Goal: Transaction & Acquisition: Book appointment/travel/reservation

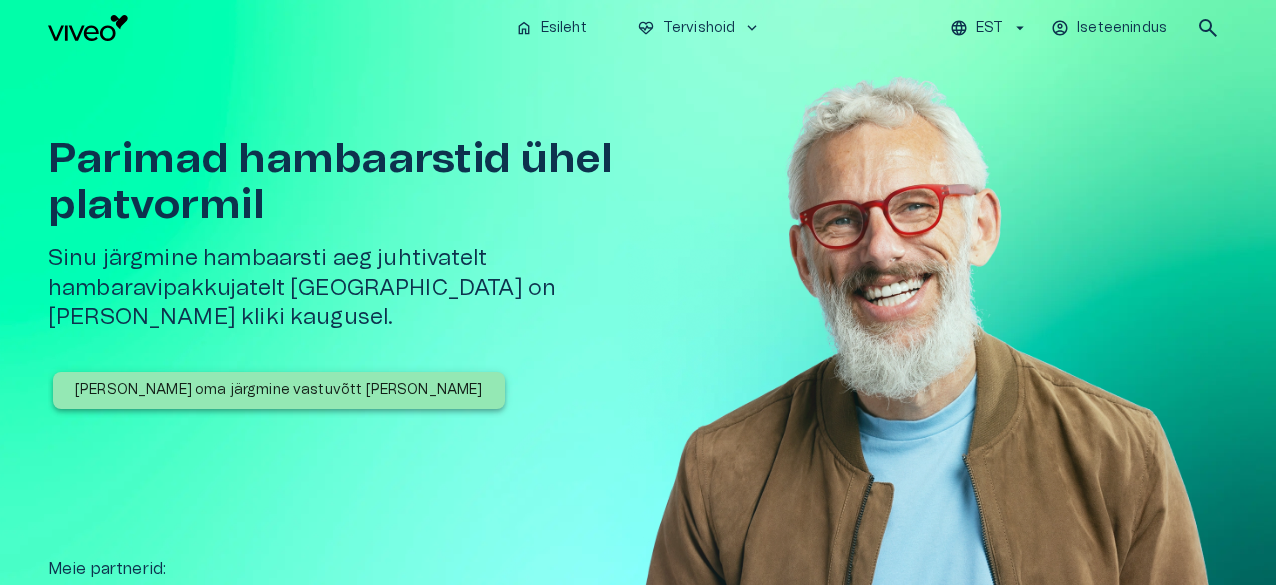
click at [324, 380] on p "[PERSON_NAME] oma järgmine vastuvõtt [PERSON_NAME]" at bounding box center [279, 390] width 408 height 21
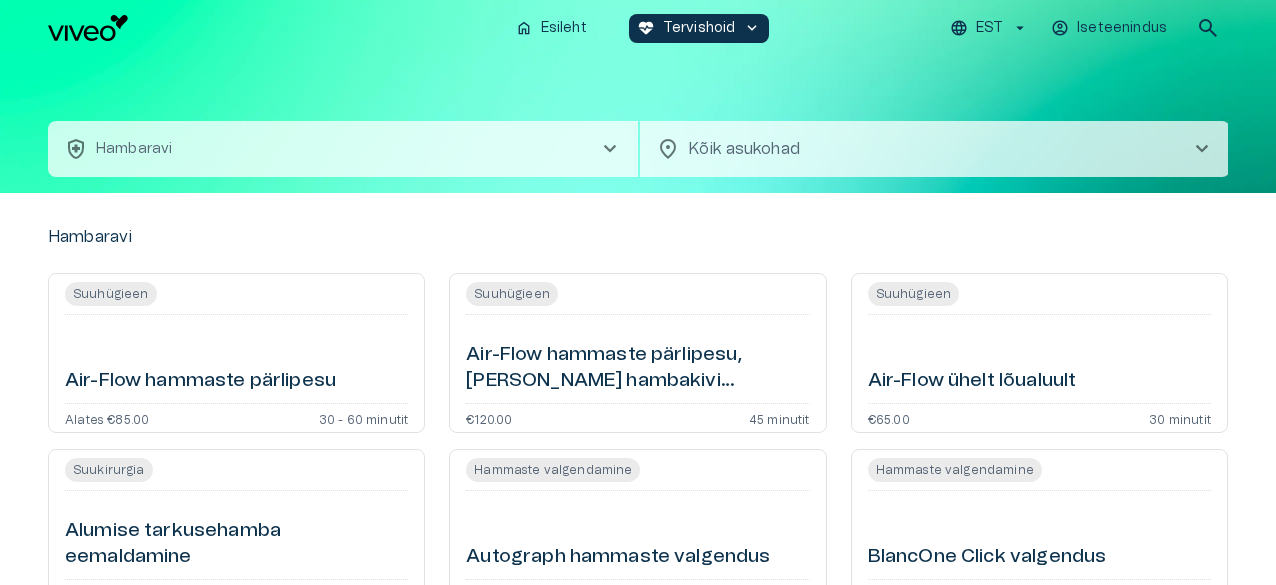
click at [1200, 146] on span "chevron_right" at bounding box center [1202, 149] width 24 height 24
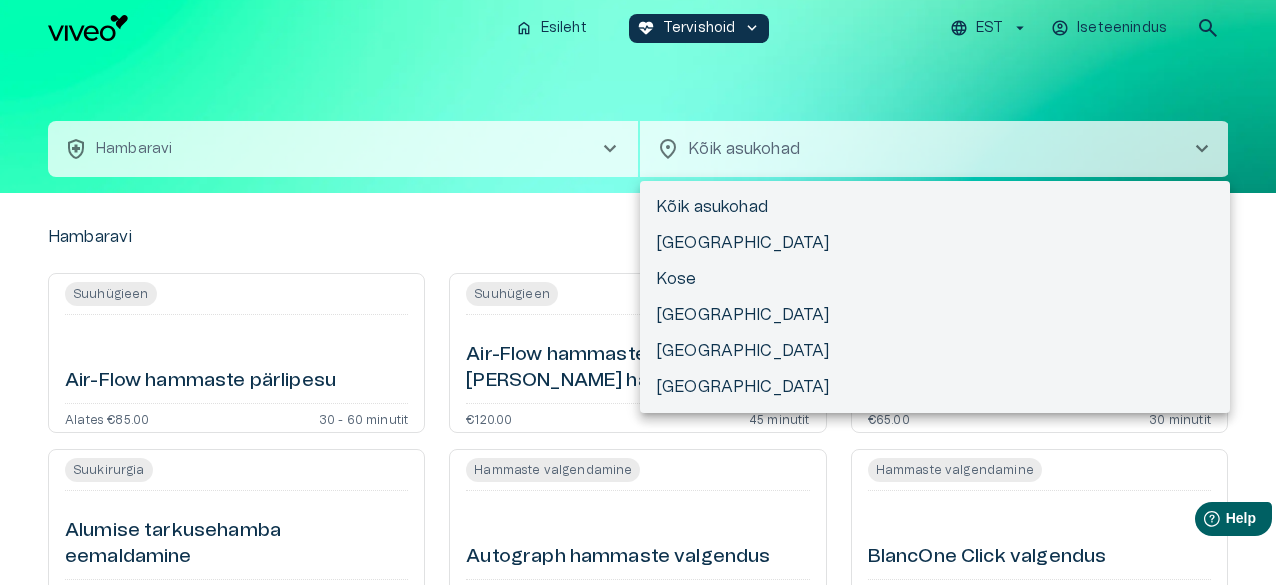
click at [1137, 155] on div at bounding box center [640, 292] width 1280 height 585
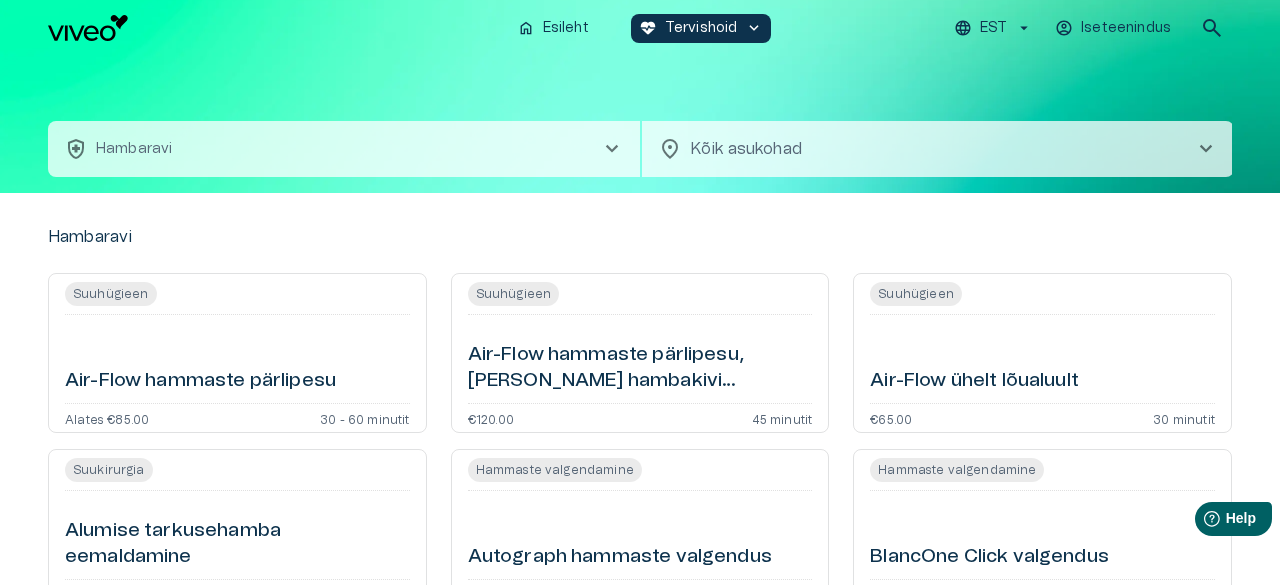
click at [775, 144] on body "Hindame teie privaatsust Kasutame küpsiseid teie sirvimiskogemuse parandamiseks…" at bounding box center [640, 292] width 1280 height 585
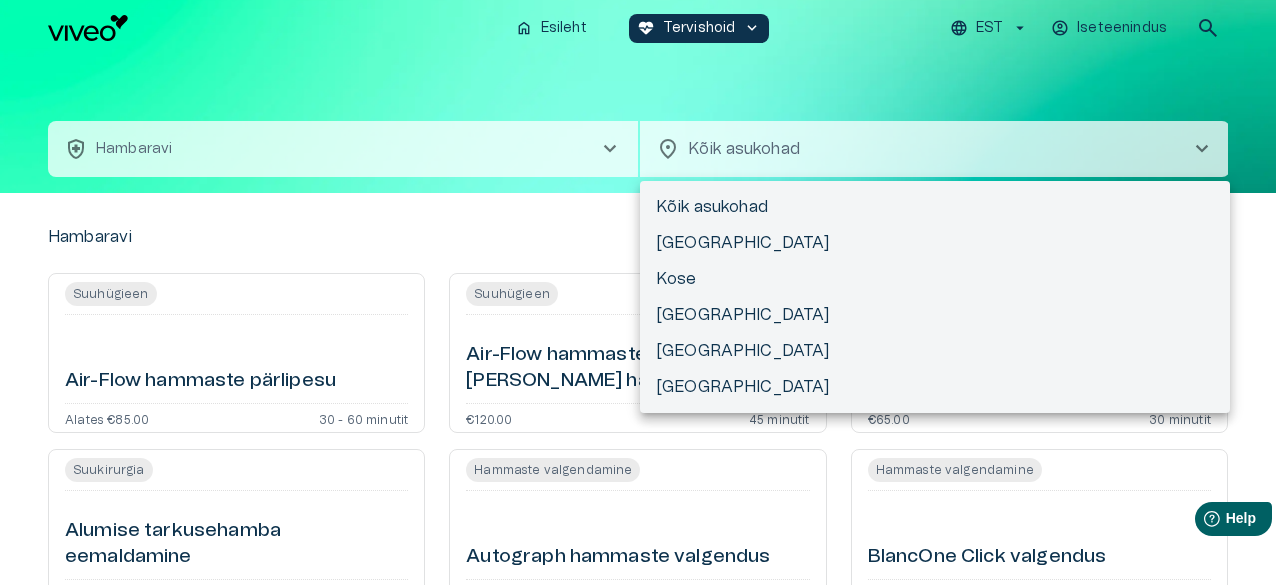
click at [730, 151] on div at bounding box center [640, 292] width 1280 height 585
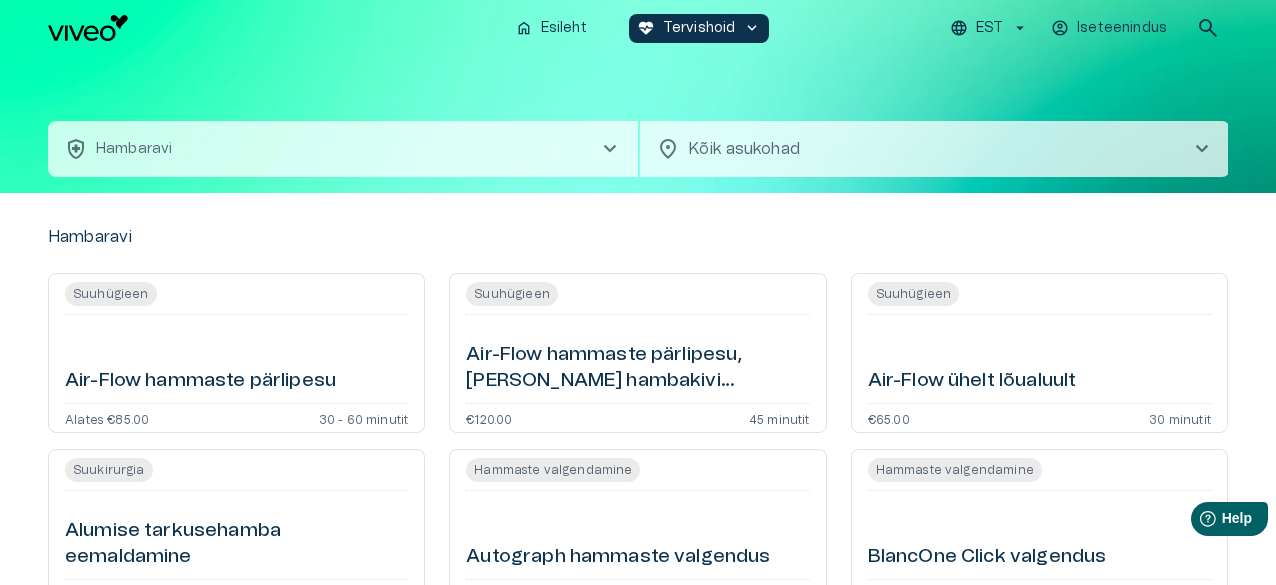
click at [669, 153] on span "location_on" at bounding box center [668, 149] width 24 height 24
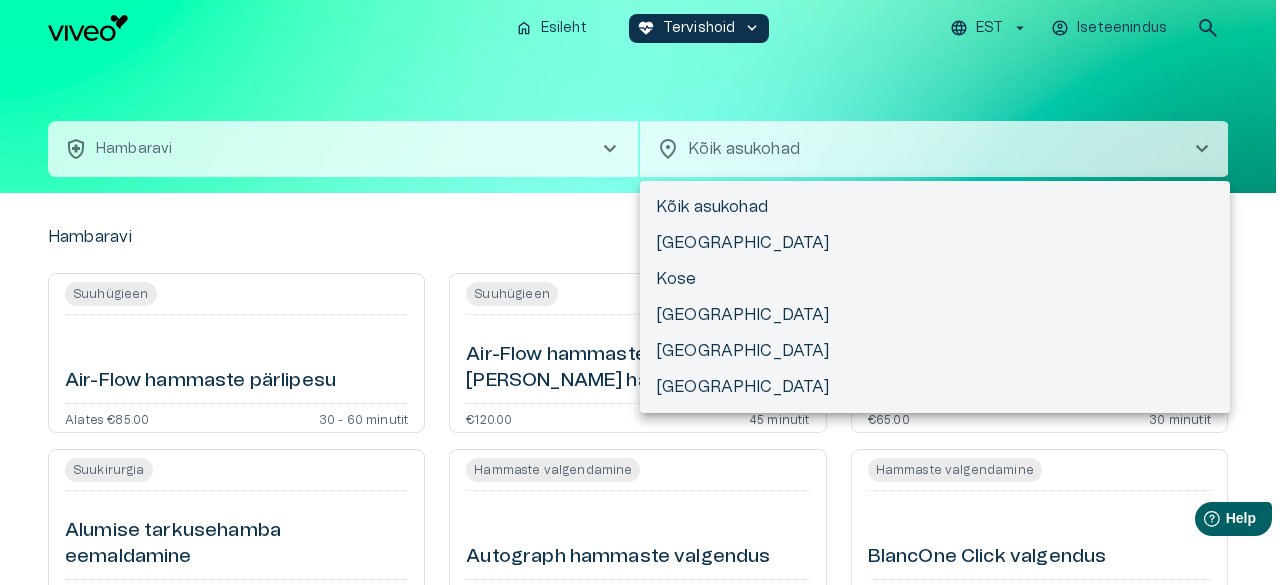
click at [716, 211] on li "Kõik asukohad" at bounding box center [935, 207] width 590 height 36
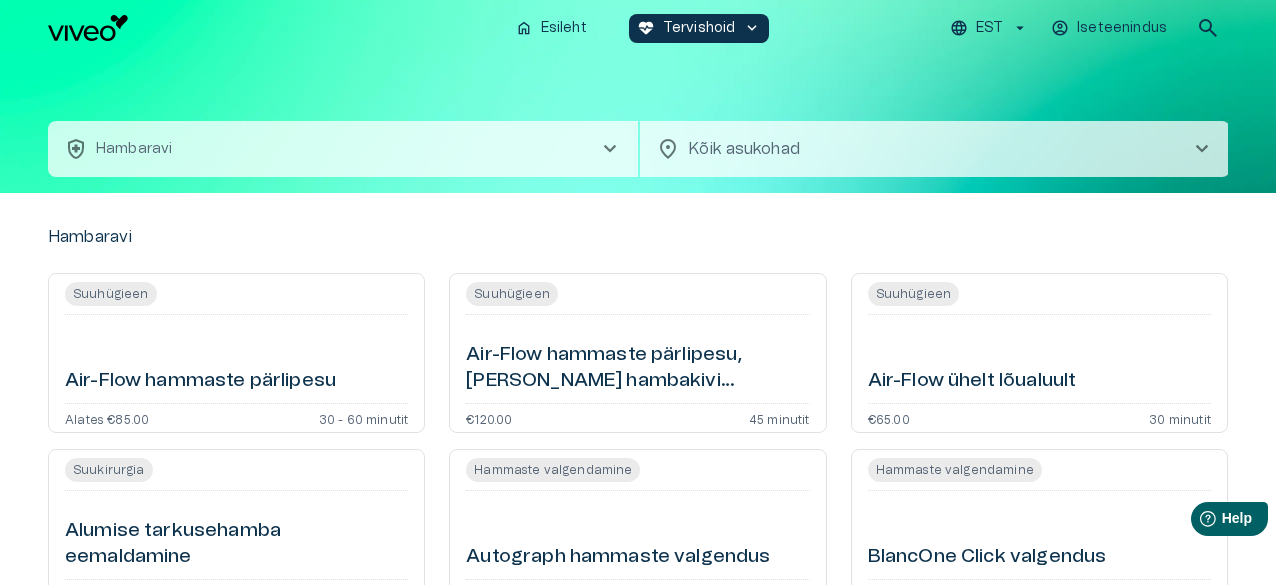
click at [728, 155] on body "Hindame teie privaatsust Kasutame küpsiseid teie sirvimiskogemuse parandamiseks…" at bounding box center [638, 292] width 1276 height 585
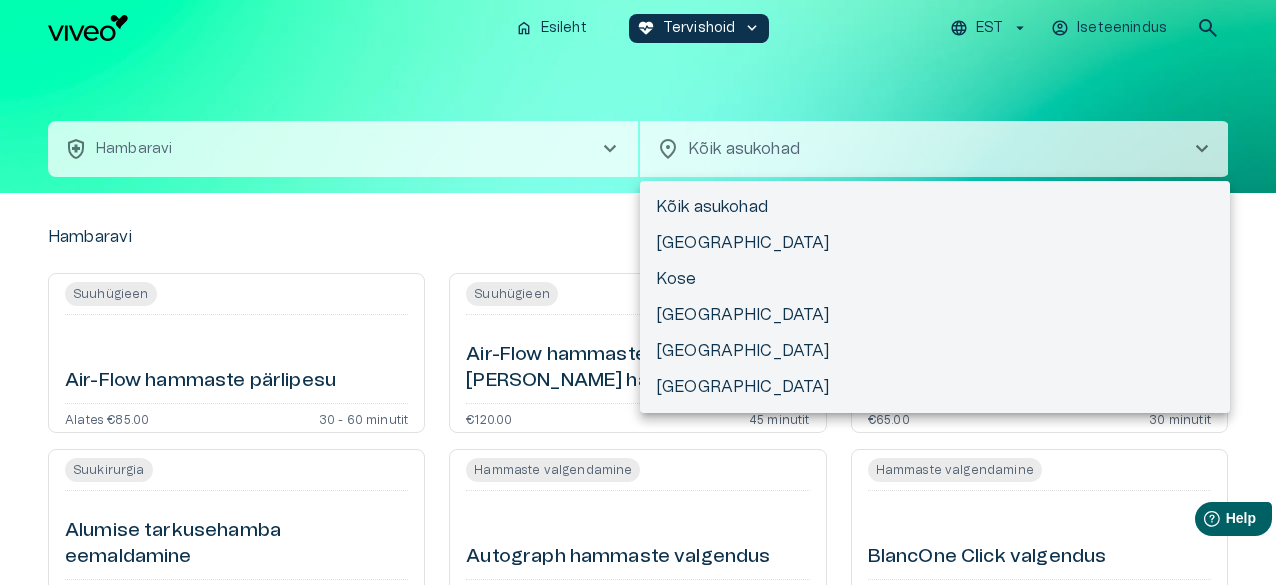
click at [722, 201] on li "Kõik asukohad" at bounding box center [935, 207] width 590 height 36
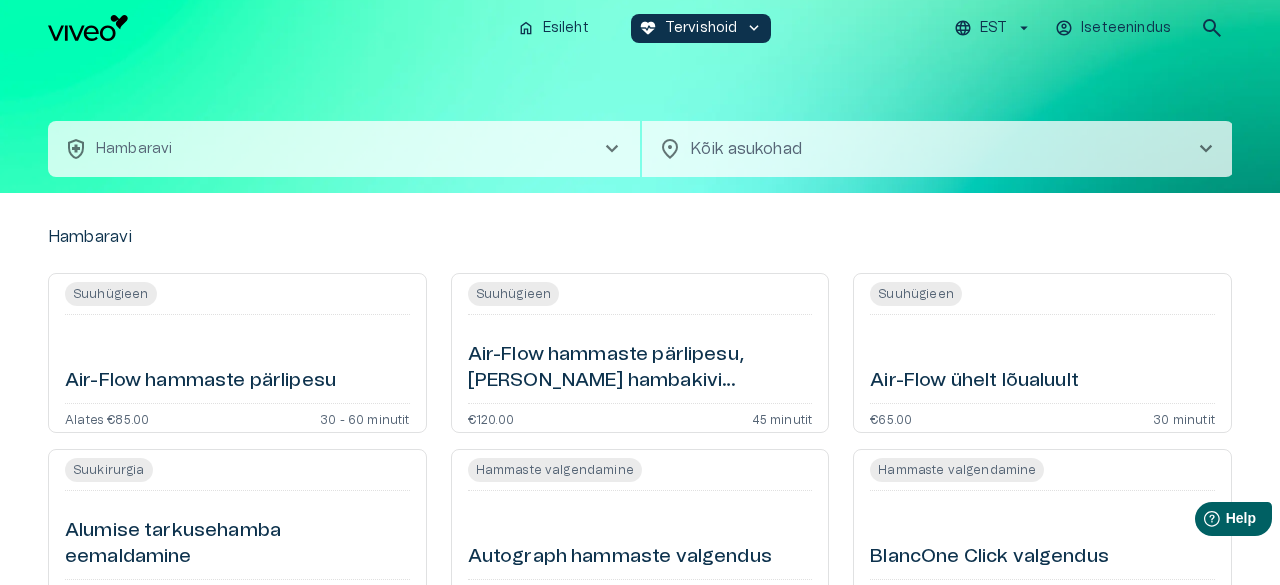
click at [721, 145] on body "Hindame teie privaatsust Kasutame küpsiseid teie sirvimiskogemuse parandamiseks…" at bounding box center [640, 292] width 1280 height 585
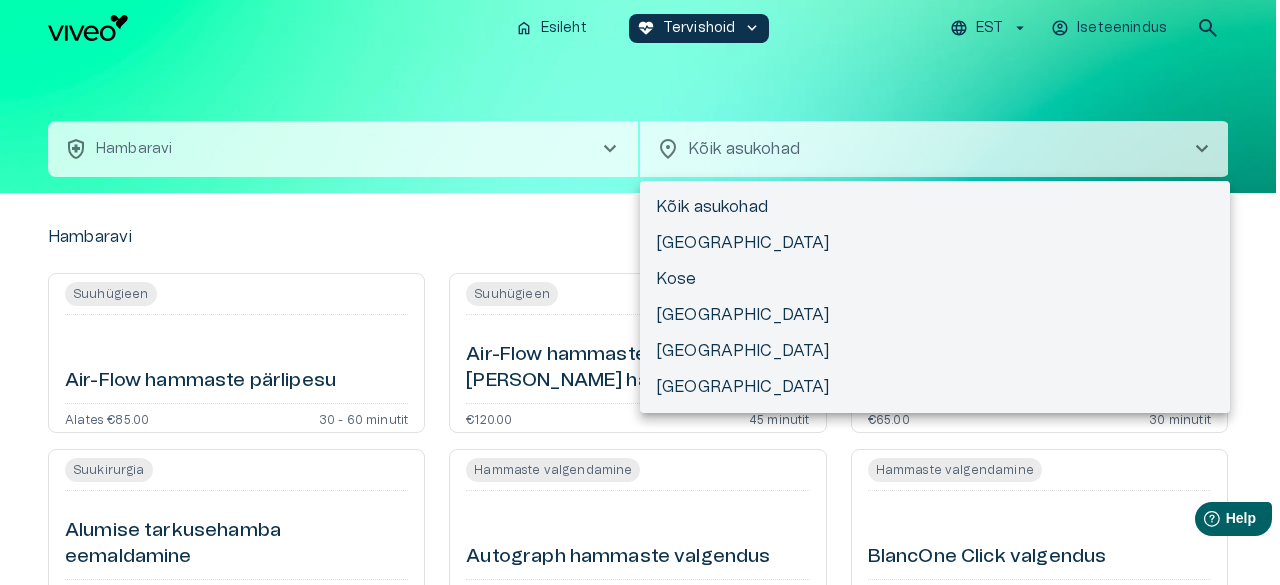
click at [1205, 149] on div at bounding box center [640, 292] width 1280 height 585
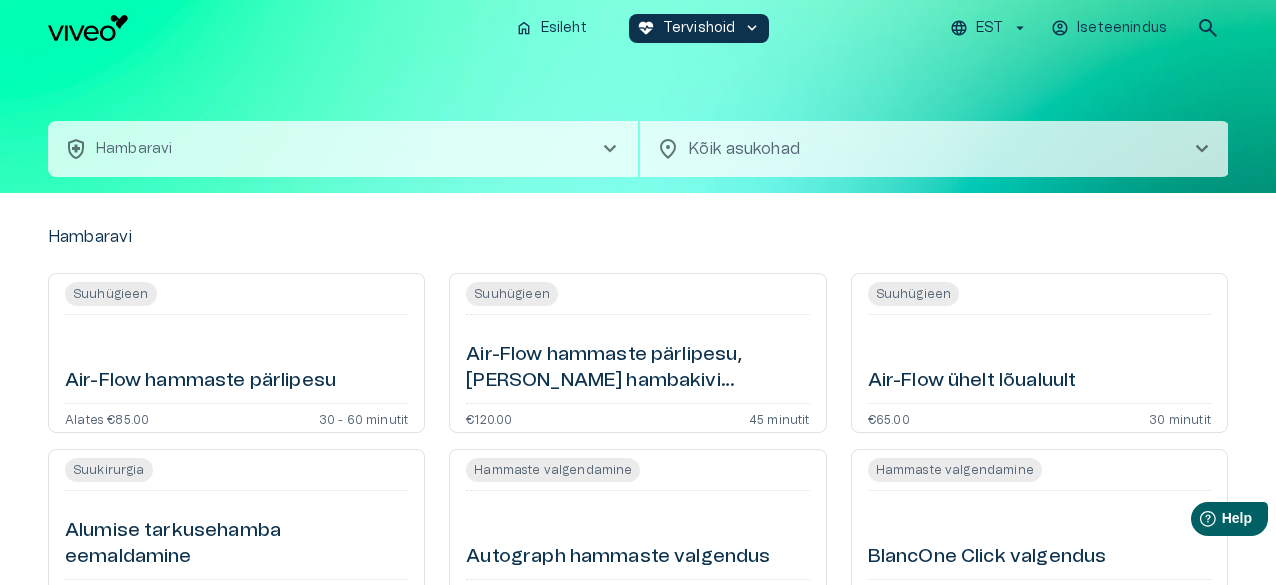
click at [1205, 149] on span "chevron_right" at bounding box center [1202, 149] width 24 height 24
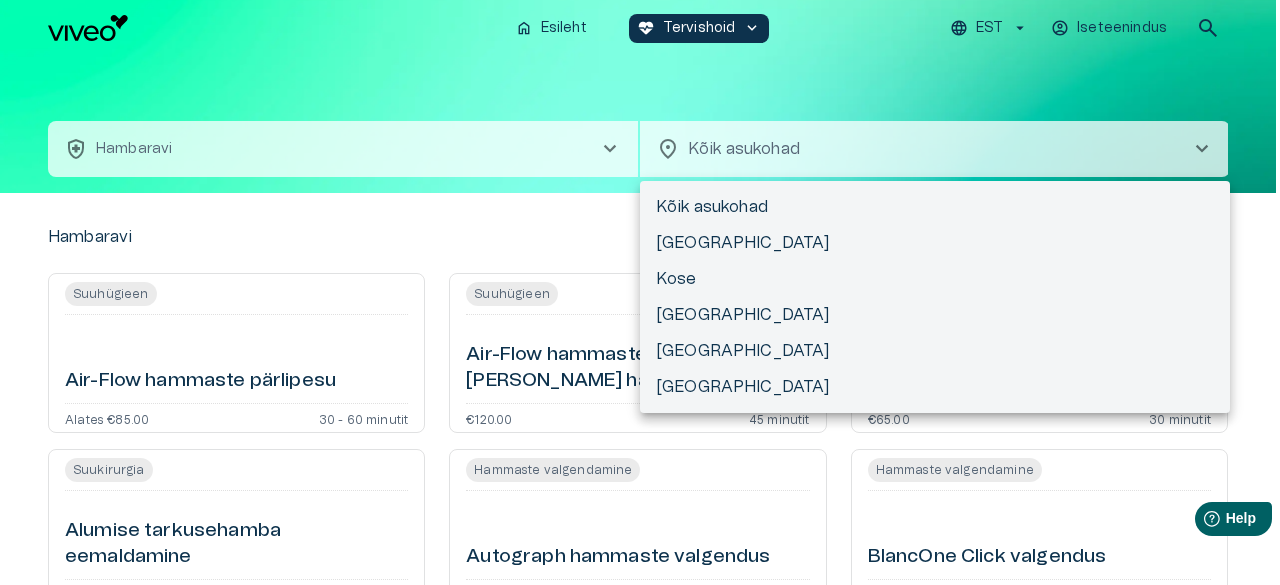
click at [886, 141] on div at bounding box center [640, 292] width 1280 height 585
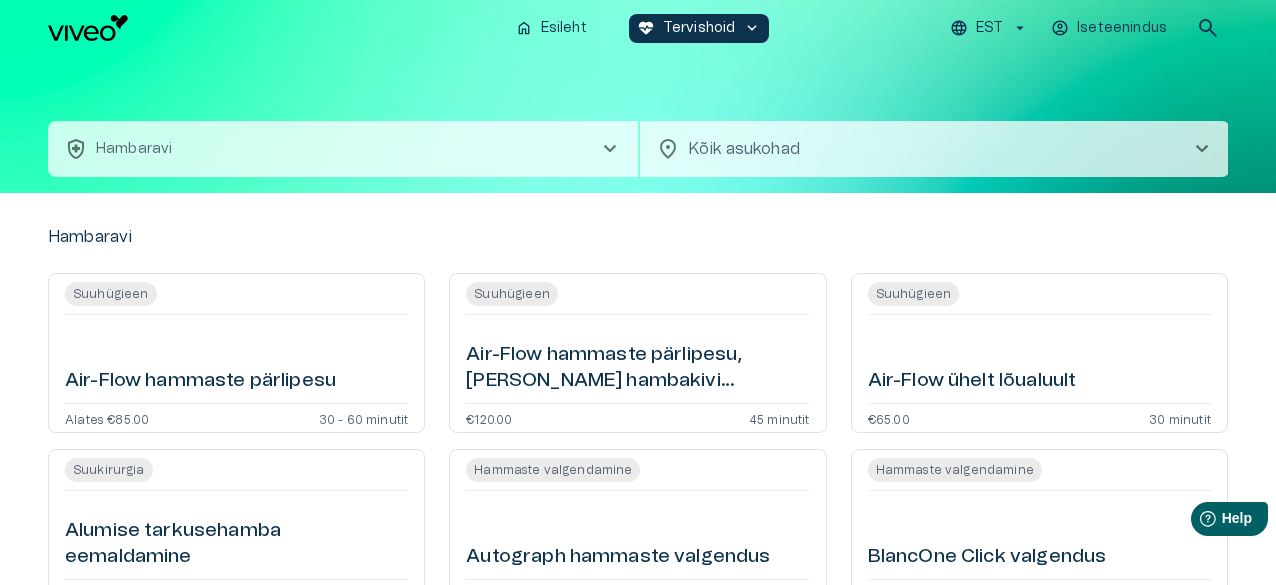
click at [667, 143] on span "location_on" at bounding box center [668, 149] width 24 height 24
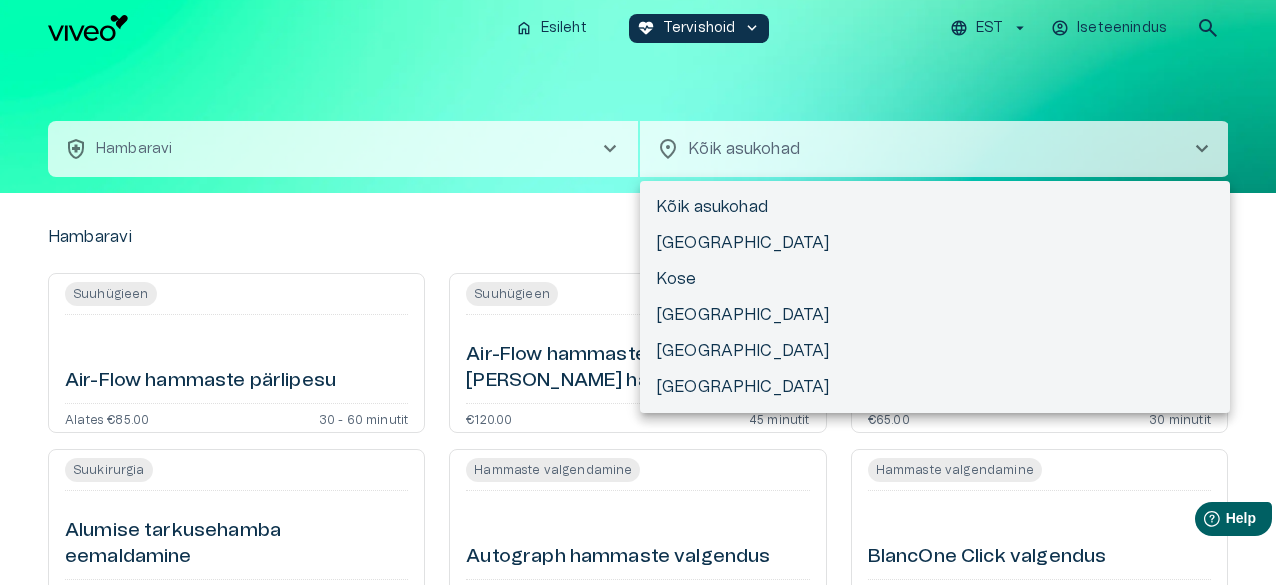
click at [610, 146] on div at bounding box center [640, 292] width 1280 height 585
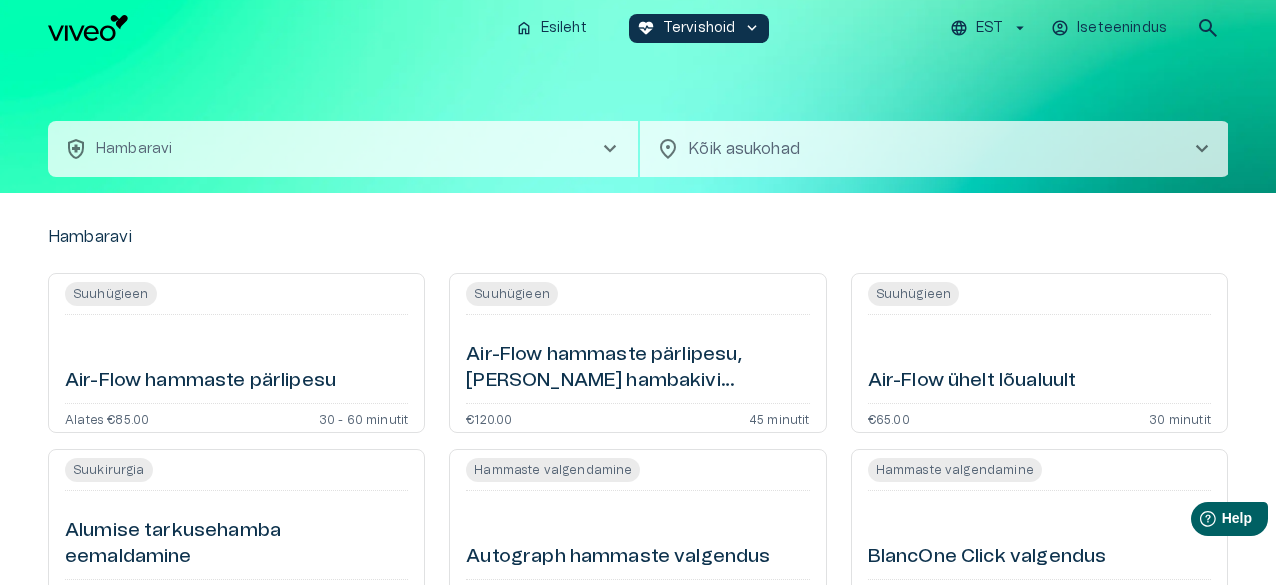
click at [610, 146] on span "chevron_right" at bounding box center [610, 149] width 24 height 24
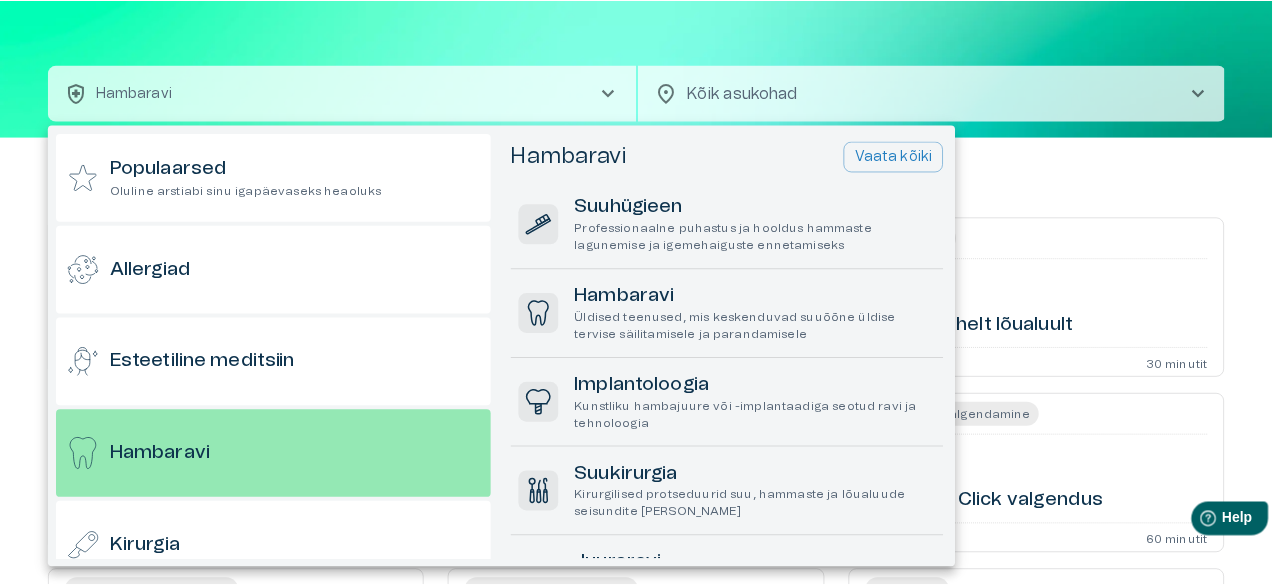
scroll to position [107, 0]
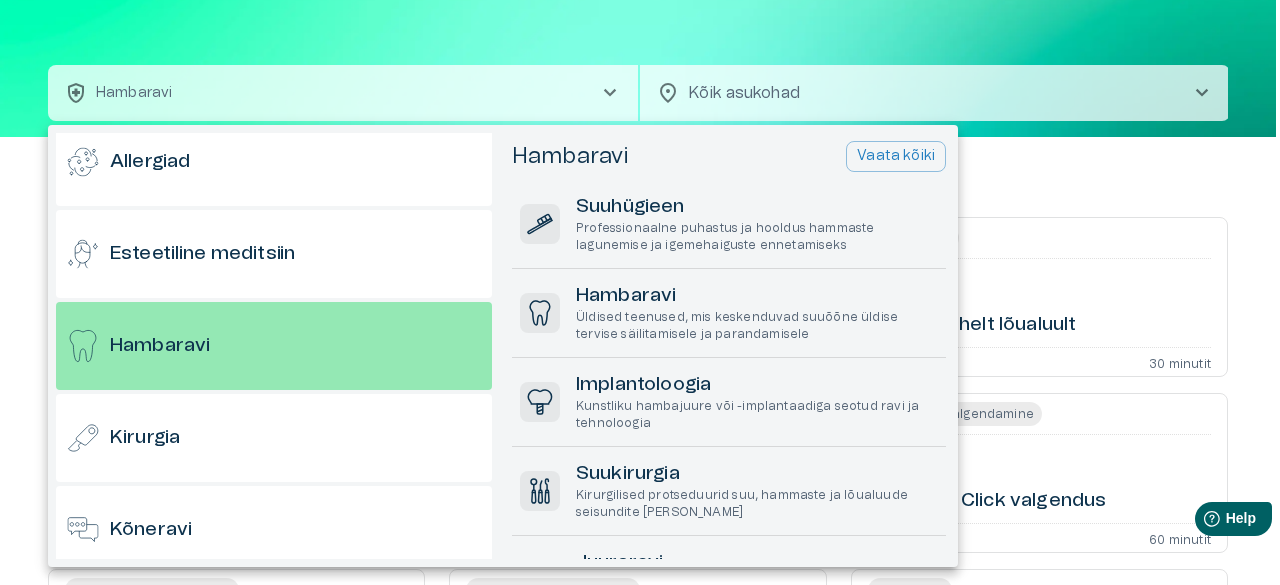
click at [534, 57] on div at bounding box center [640, 292] width 1280 height 585
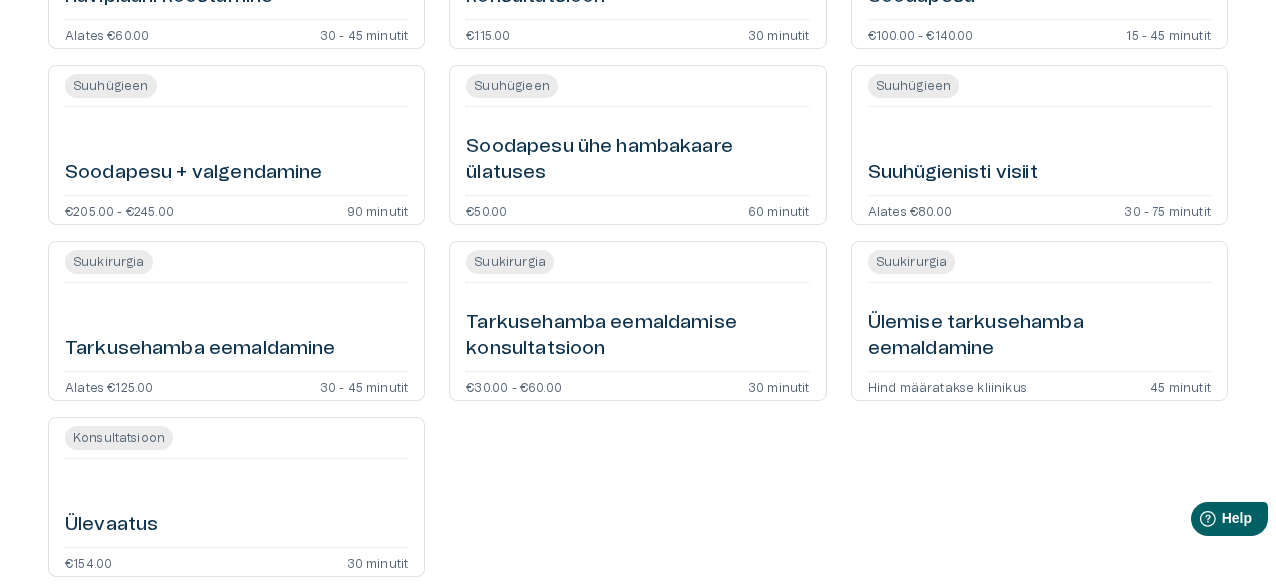
scroll to position [0, 0]
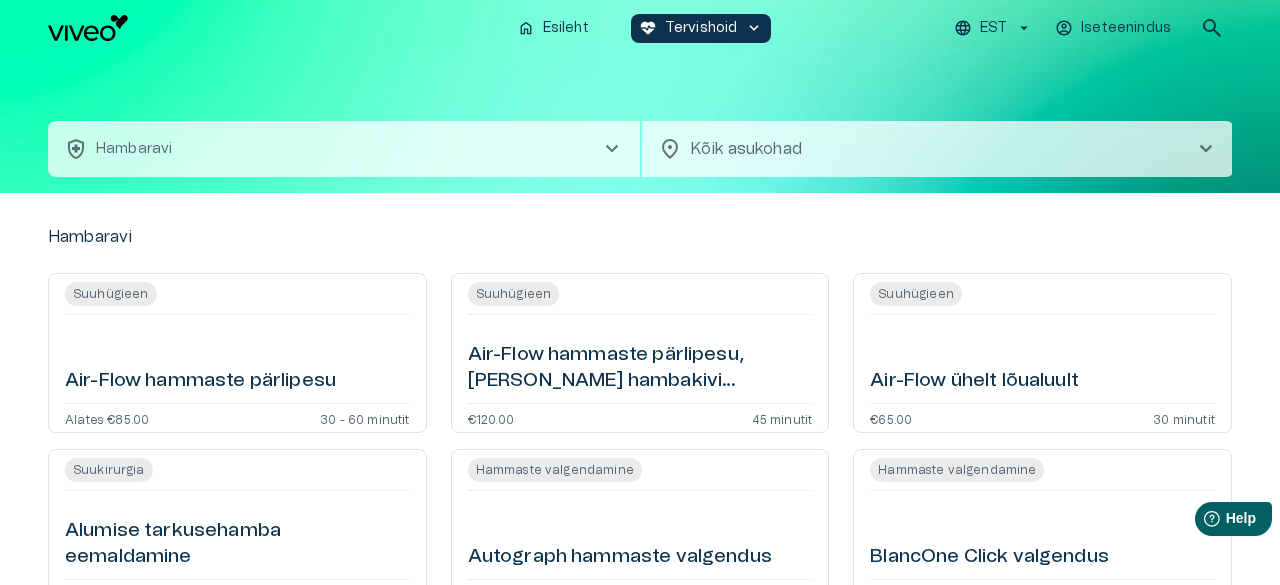
click at [738, 142] on body "Hindame teie privaatsust Kasutame küpsiseid teie sirvimiskogemuse parandamiseks…" at bounding box center [640, 292] width 1280 height 585
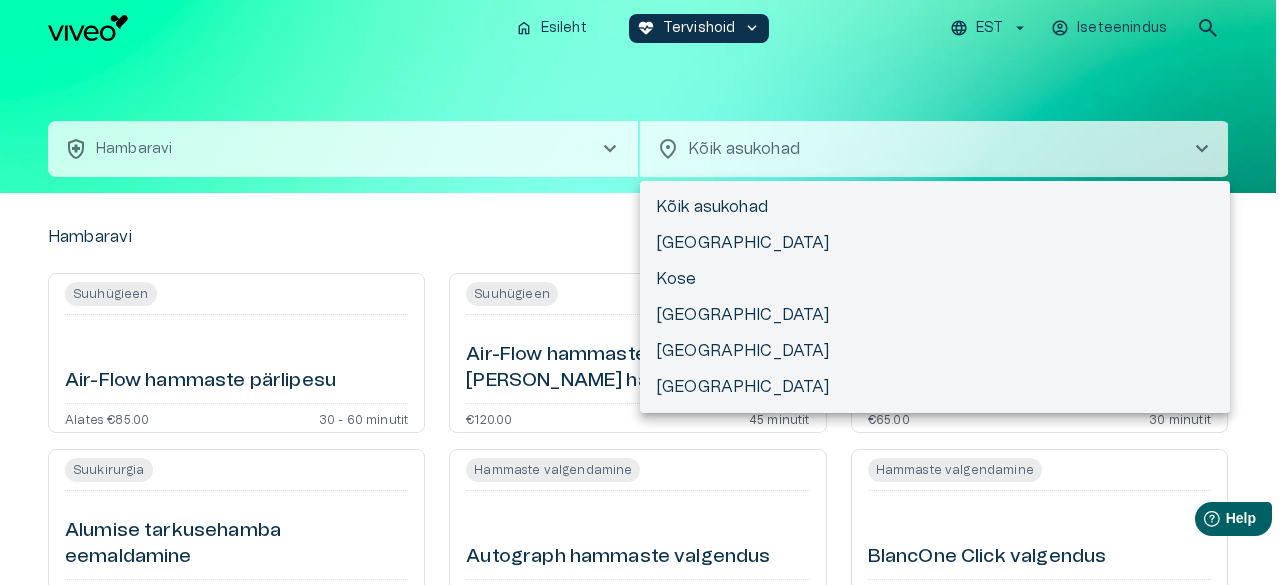
click at [670, 148] on div at bounding box center [640, 292] width 1280 height 585
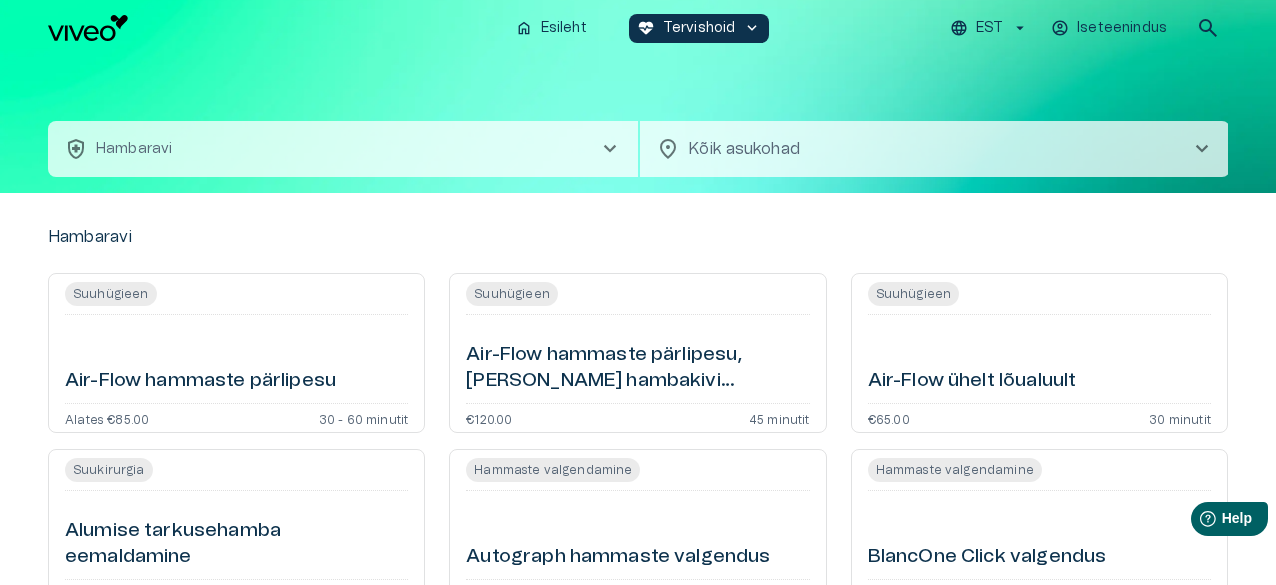
click at [670, 148] on span "location_on" at bounding box center [668, 149] width 24 height 24
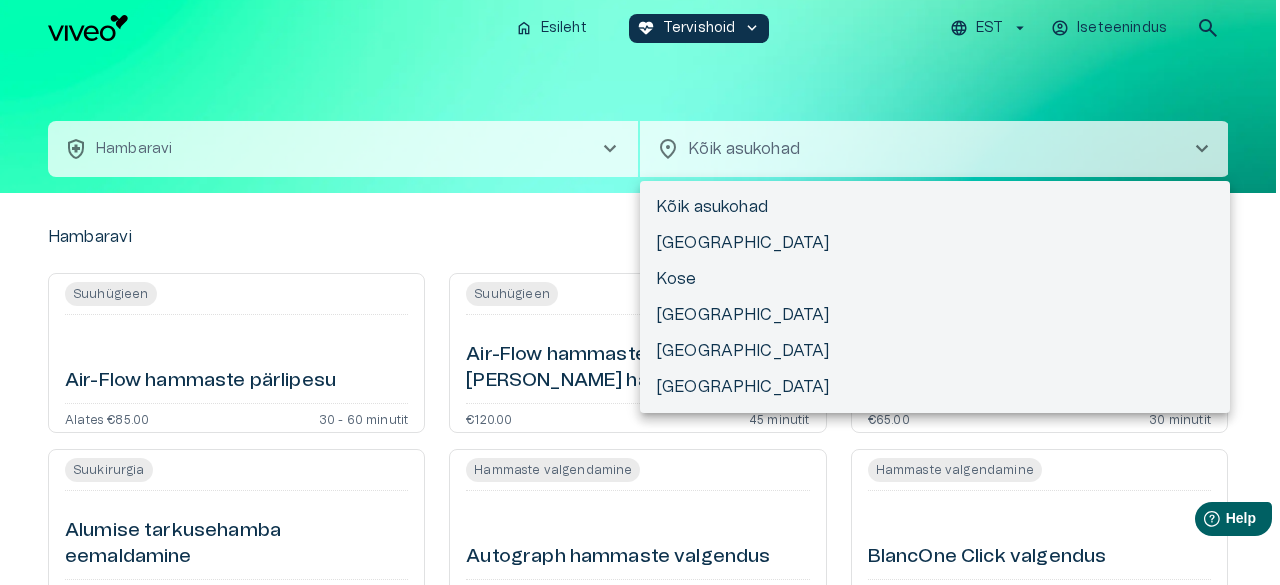
click at [1193, 141] on div at bounding box center [640, 292] width 1280 height 585
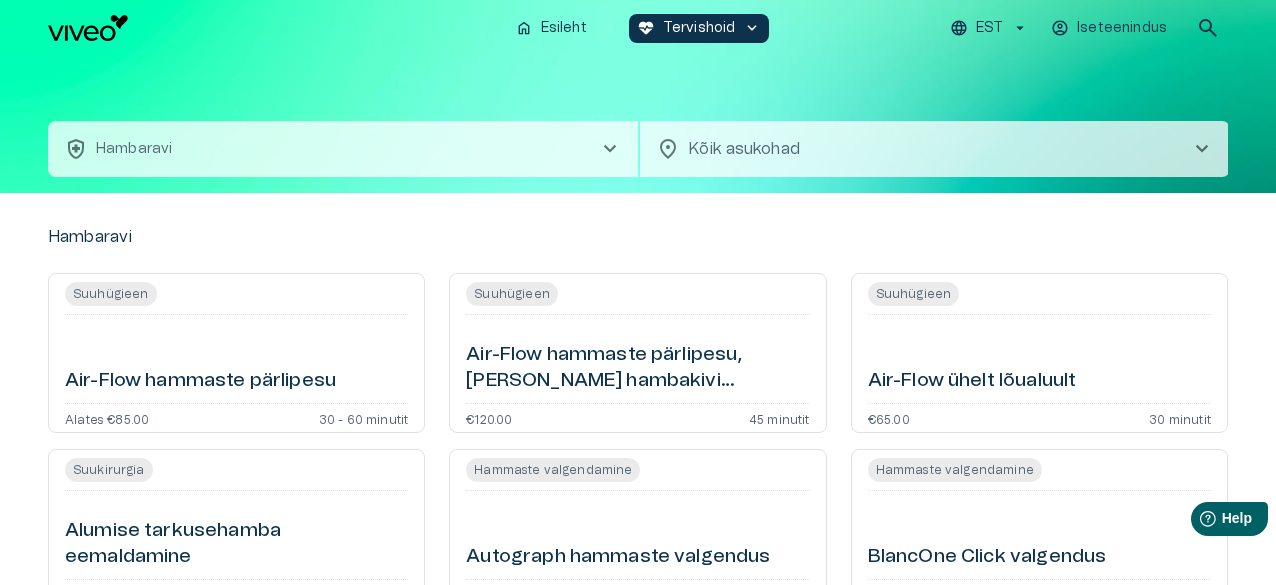
click at [1196, 145] on span "chevron_right" at bounding box center [1202, 149] width 24 height 24
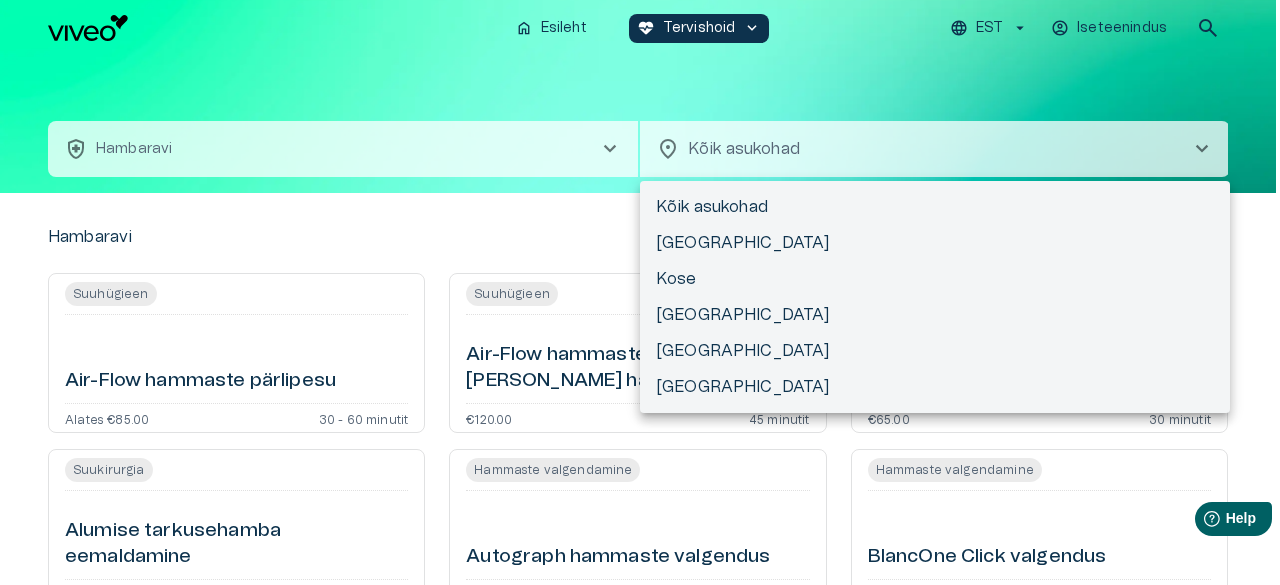
click at [1204, 30] on div at bounding box center [640, 292] width 1280 height 585
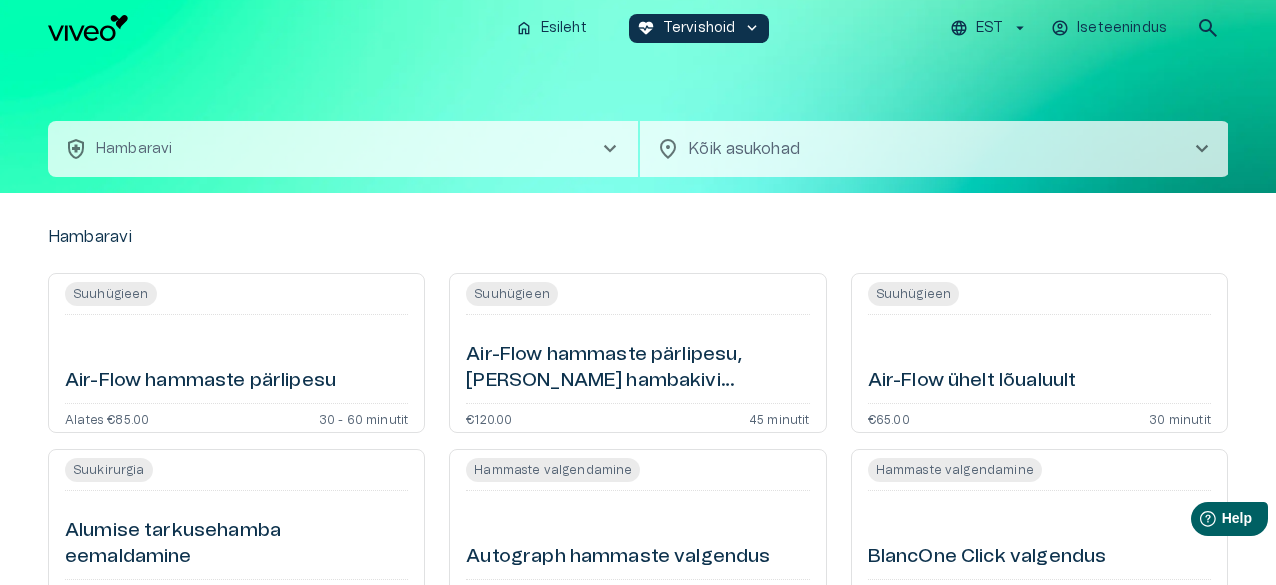
click at [1204, 30] on span "search" at bounding box center [1208, 28] width 24 height 24
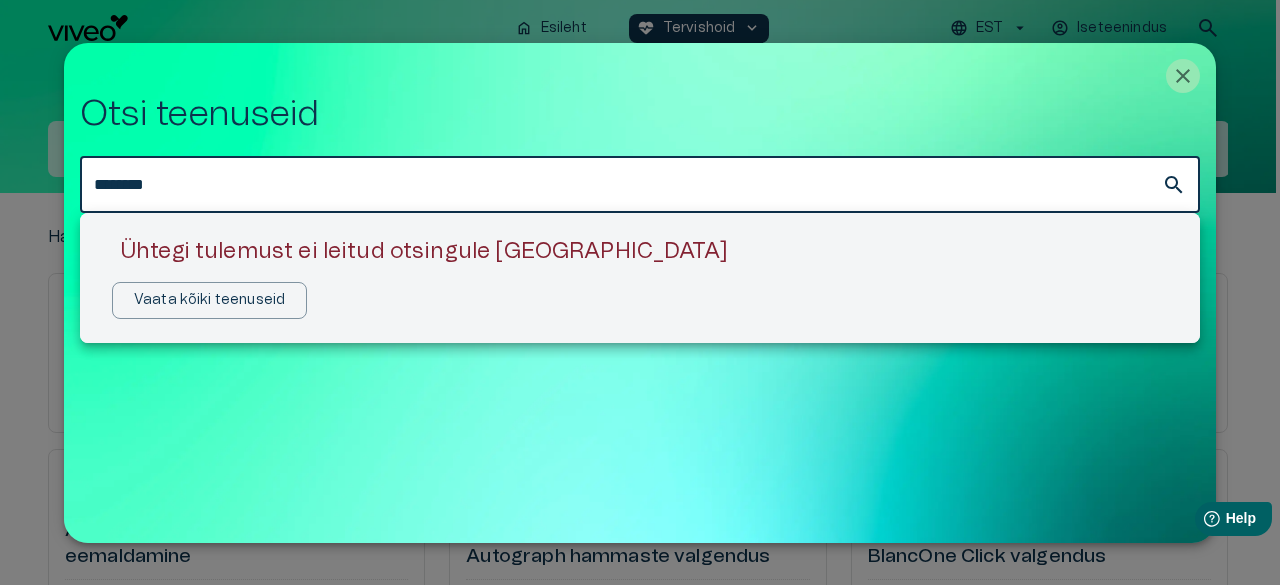
type input "********"
click at [1188, 76] on div at bounding box center [640, 292] width 1280 height 585
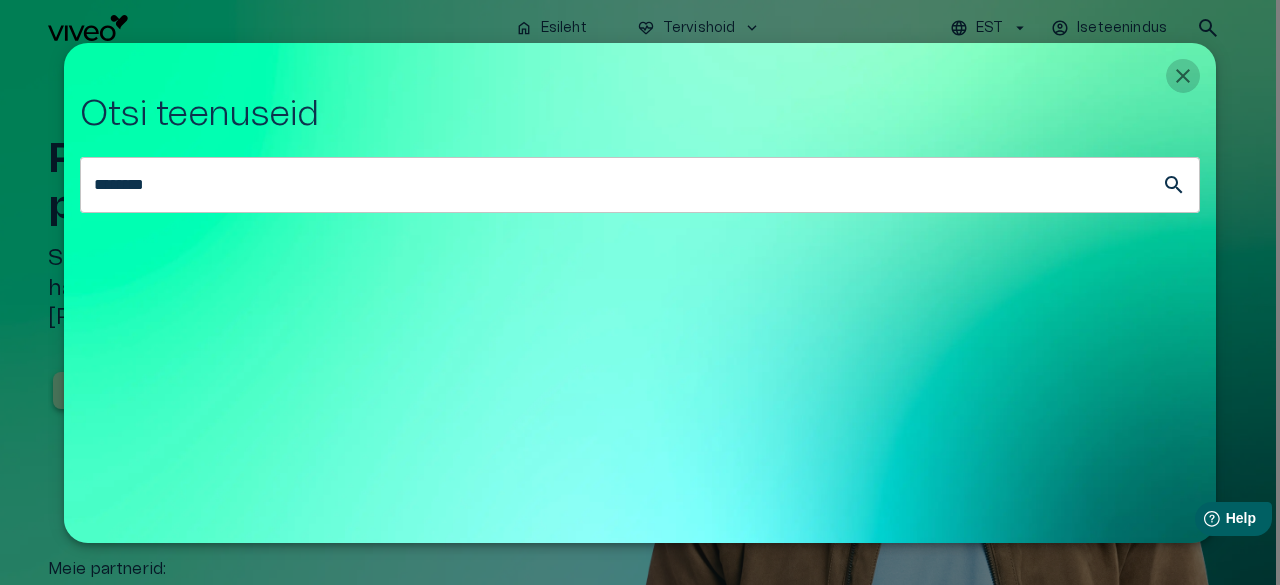
click at [1193, 77] on icon "Close" at bounding box center [1183, 76] width 24 height 24
